Goal: Task Accomplishment & Management: Manage account settings

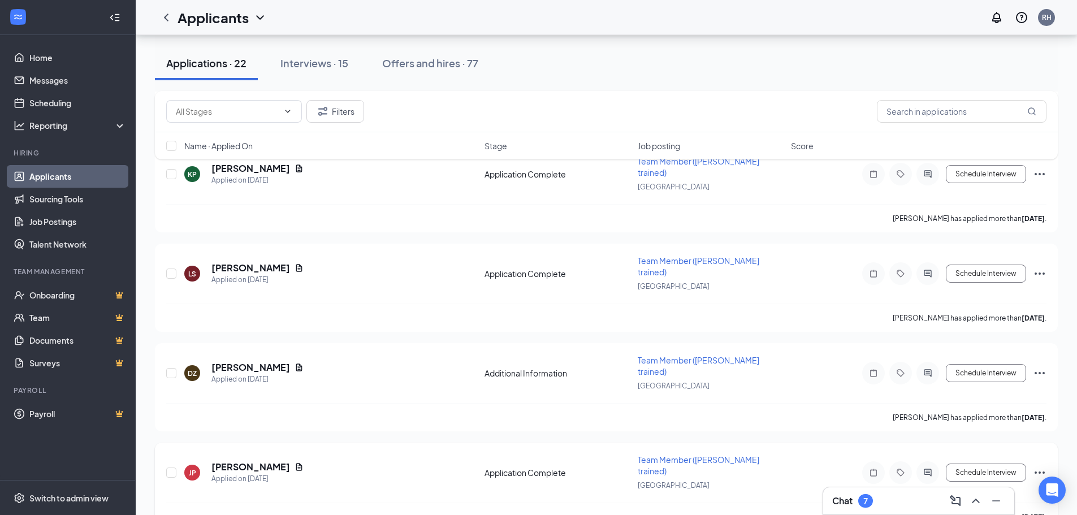
scroll to position [792, 0]
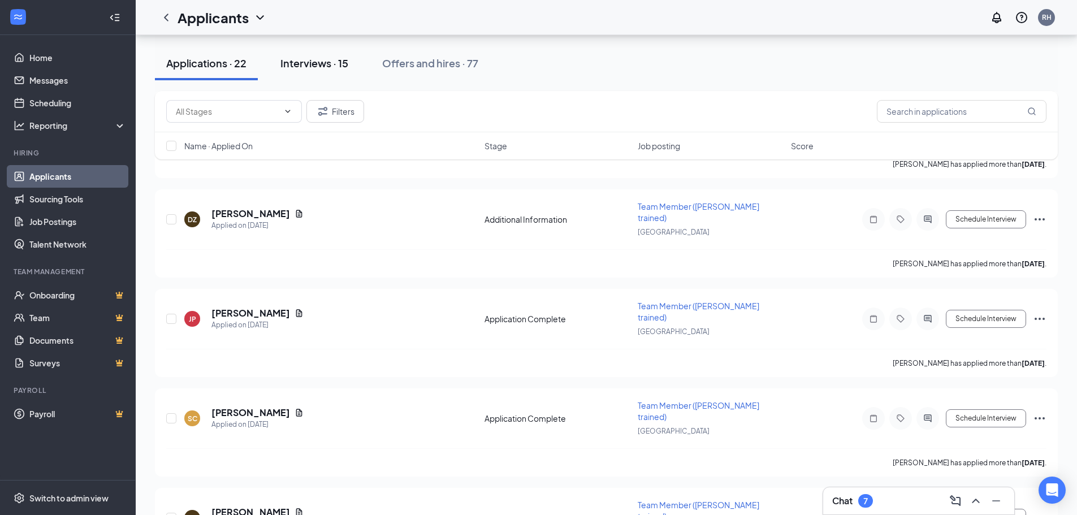
click at [324, 69] on div "Interviews · 15" at bounding box center [315, 63] width 68 height 14
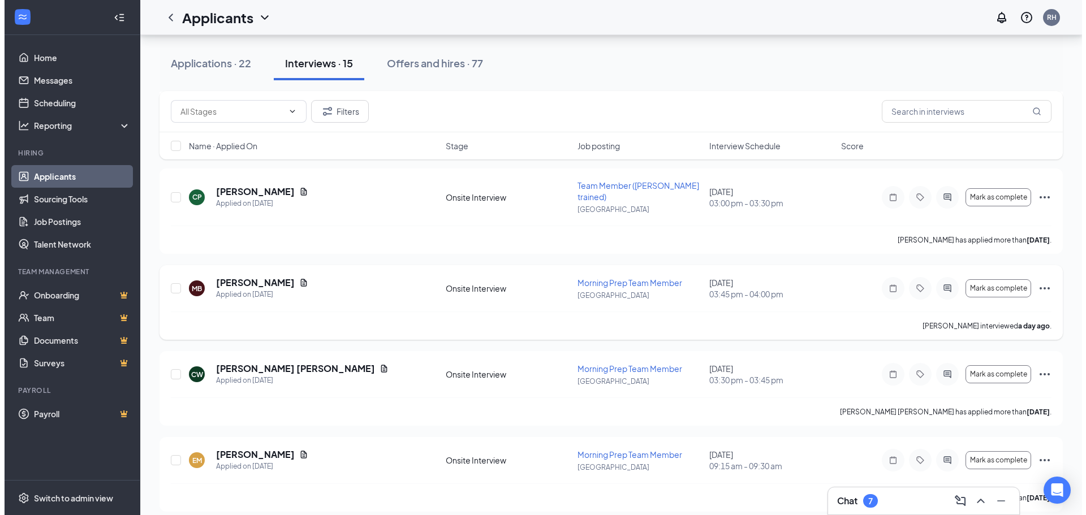
scroll to position [339, 0]
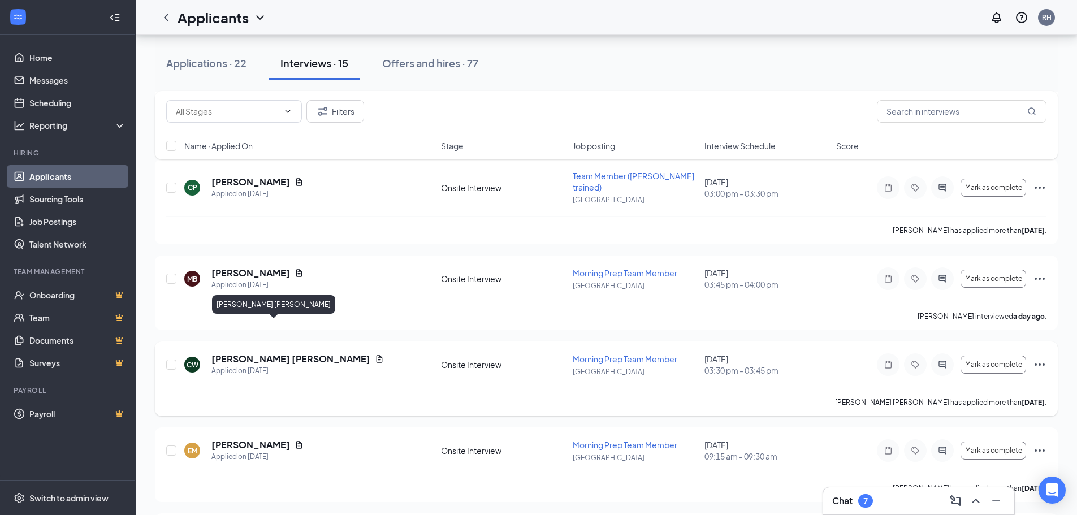
click at [265, 353] on h5 "[PERSON_NAME] [PERSON_NAME]" at bounding box center [291, 359] width 159 height 12
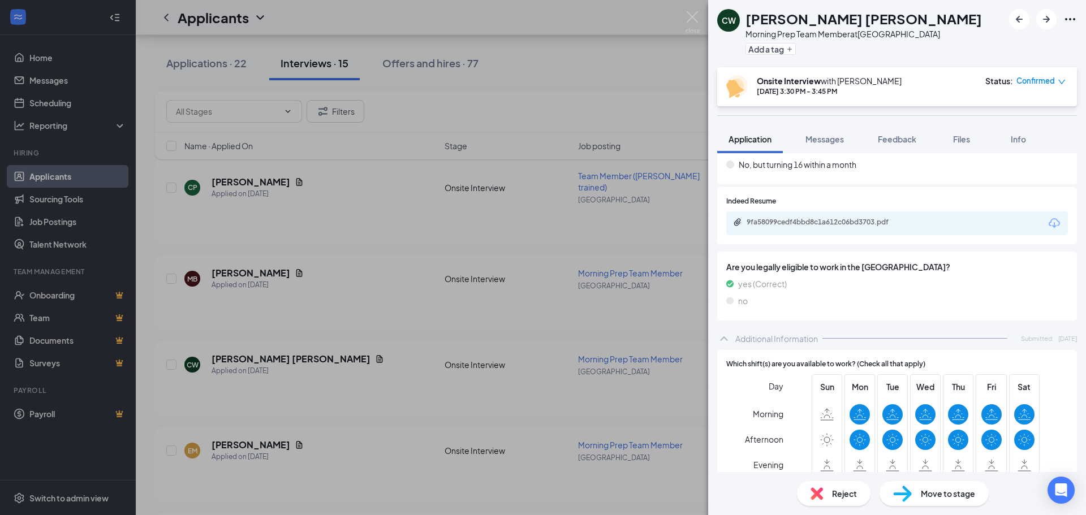
scroll to position [226, 0]
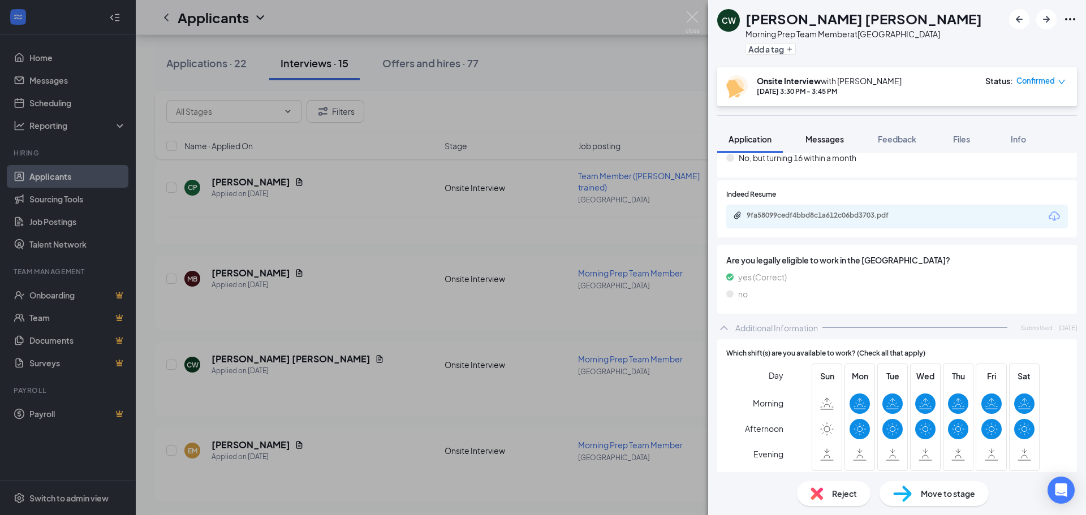
drag, startPoint x: 834, startPoint y: 139, endPoint x: 829, endPoint y: 149, distance: 12.1
click at [834, 139] on span "Messages" at bounding box center [824, 139] width 38 height 10
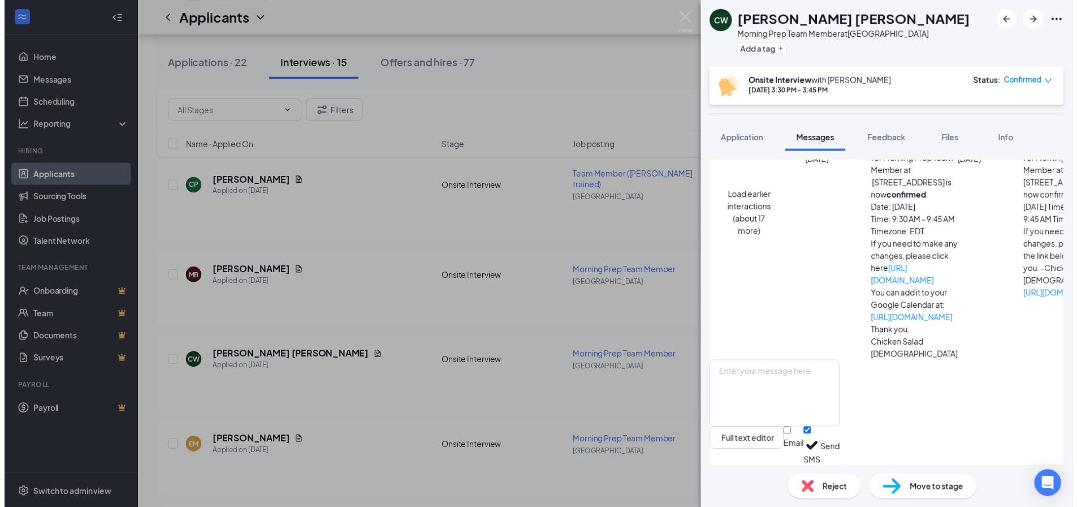
scroll to position [333, 0]
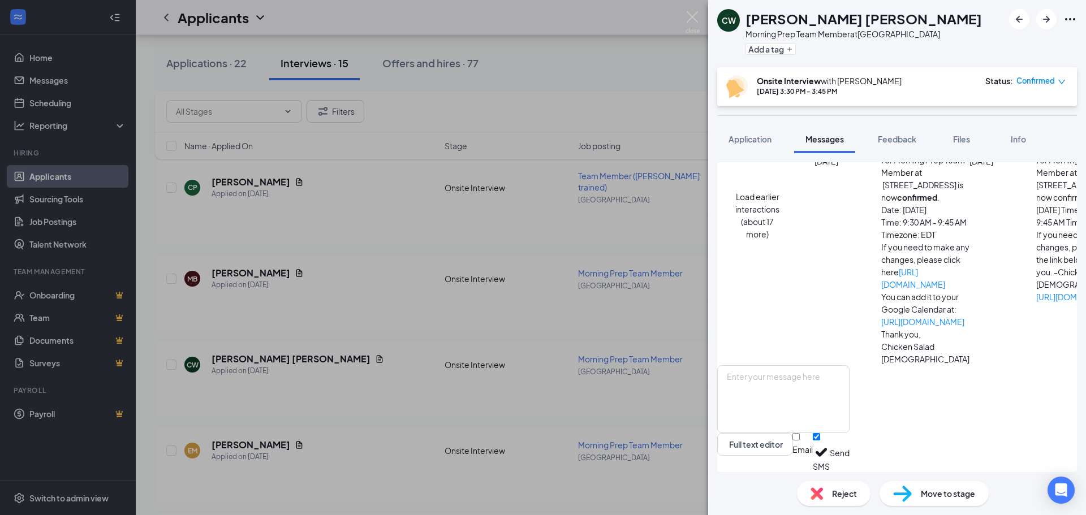
click at [340, 343] on div "[PERSON_NAME] Morning Prep Team Member at [GEOGRAPHIC_DATA] Add a tag Onsite In…" at bounding box center [543, 257] width 1086 height 515
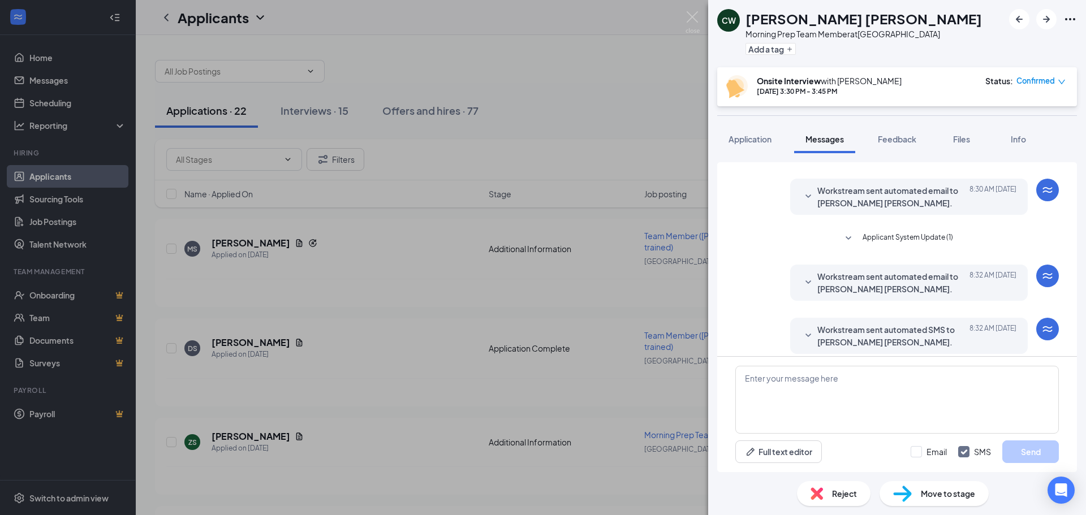
scroll to position [283, 0]
